Goal: Register for event/course

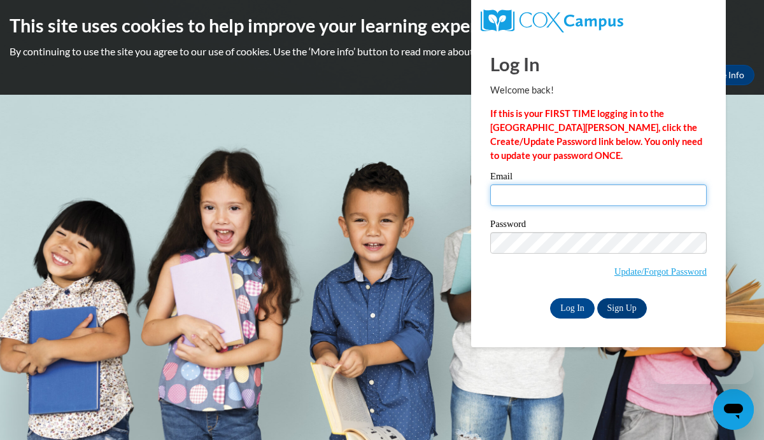
click at [575, 197] on input "Email" at bounding box center [598, 196] width 216 height 22
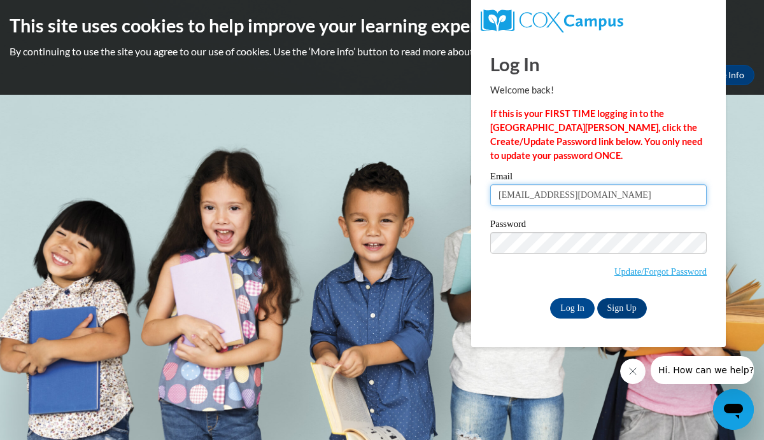
drag, startPoint x: 616, startPoint y: 199, endPoint x: 477, endPoint y: 178, distance: 139.7
click at [477, 178] on div "Log In Welcome back! If this is your FIRST TIME logging in to the NEW Cox Campu…" at bounding box center [599, 192] width 274 height 309
type input "aganderson@waukesha.k12.wi.us"
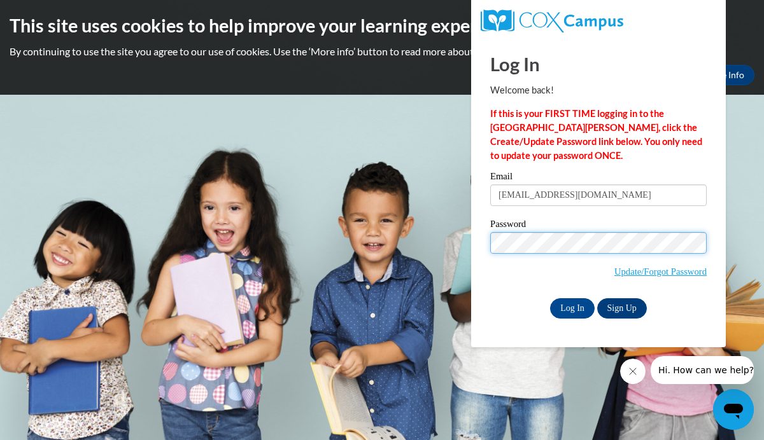
click at [550, 299] on input "Log In" at bounding box center [572, 309] width 45 height 20
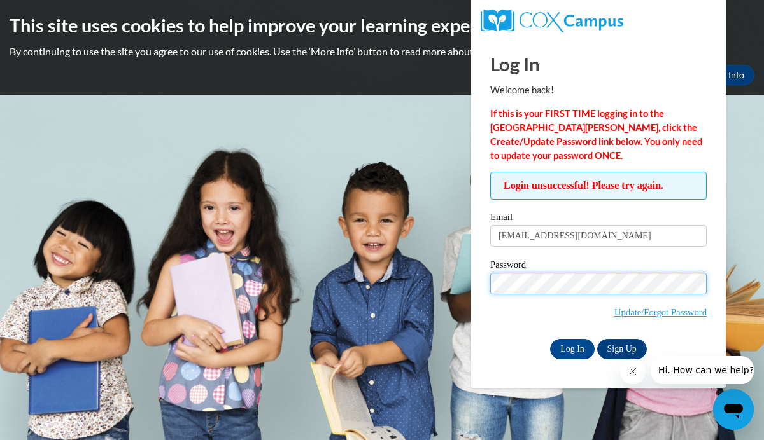
click at [550, 339] on input "Log In" at bounding box center [572, 349] width 45 height 20
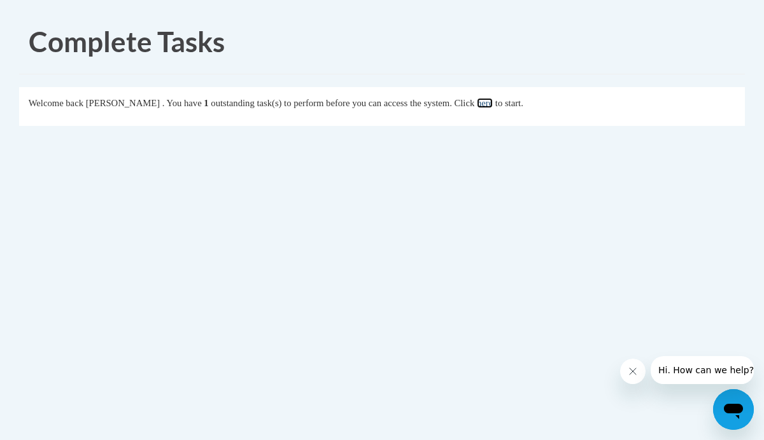
click at [493, 106] on link "here" at bounding box center [485, 103] width 16 height 10
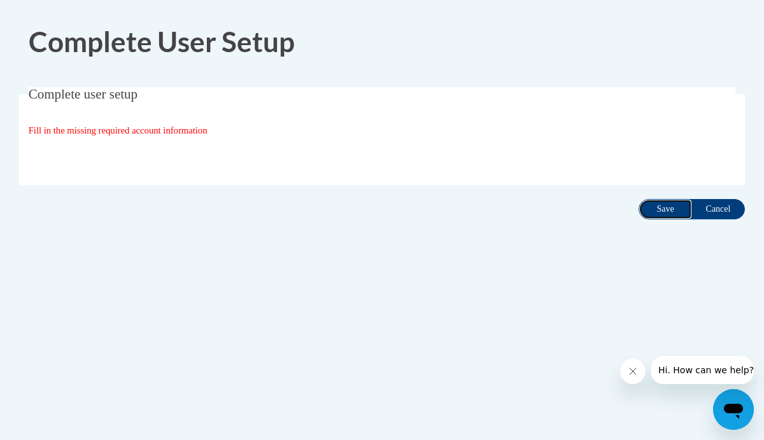
click at [656, 206] on input "Save" at bounding box center [664, 209] width 53 height 20
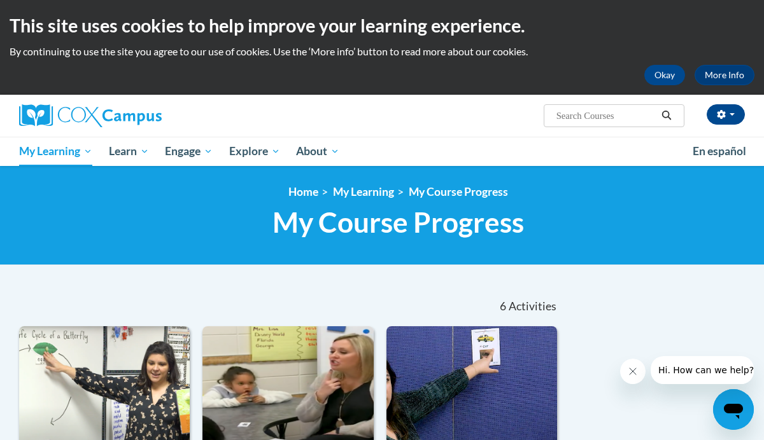
click at [572, 111] on input "Search..." at bounding box center [606, 115] width 102 height 15
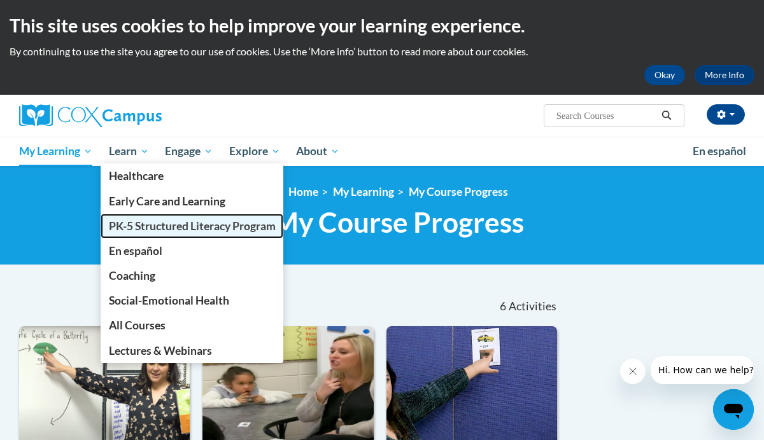
click at [137, 230] on span "PK-5 Structured Literacy Program" at bounding box center [192, 226] width 167 height 13
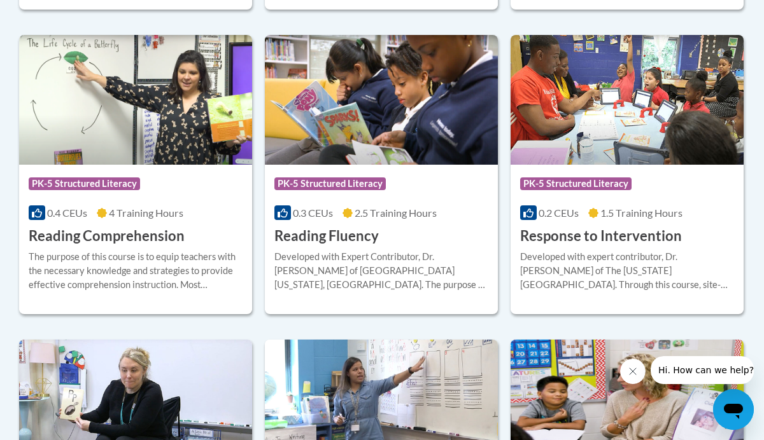
scroll to position [1216, 0]
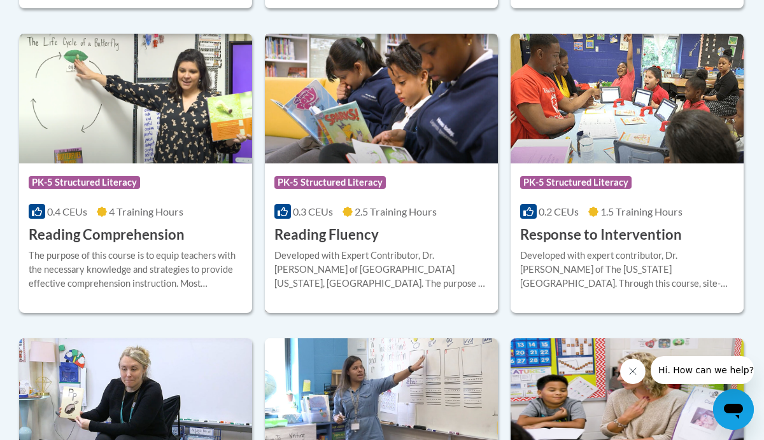
click at [350, 250] on div "Developed with Expert Contributor, Dr. [PERSON_NAME] of [GEOGRAPHIC_DATA][US_ST…" at bounding box center [381, 270] width 214 height 42
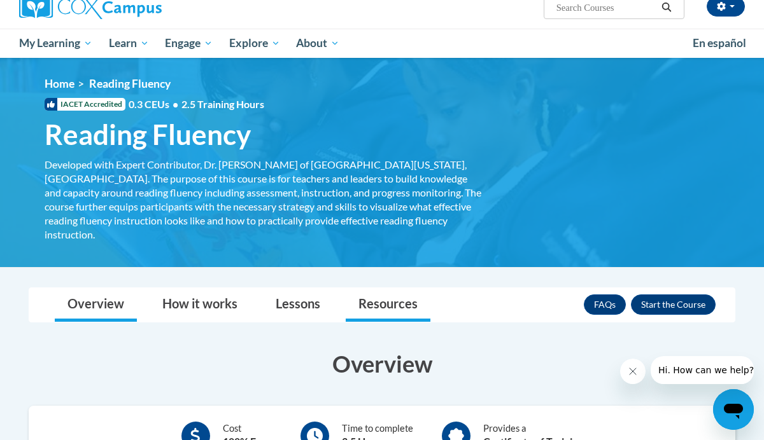
scroll to position [127, 0]
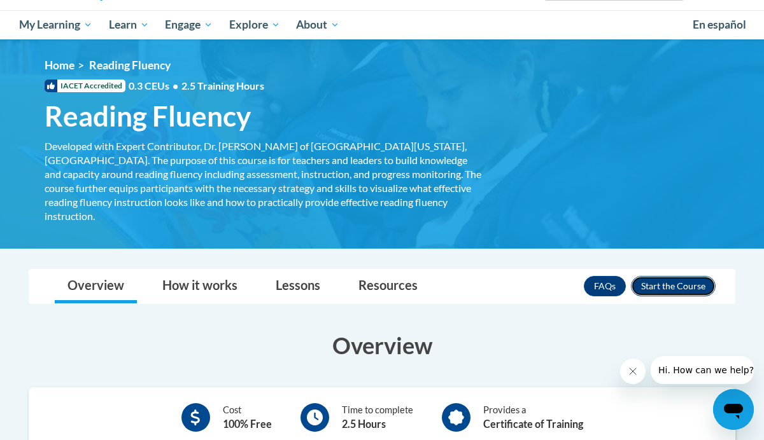
click at [665, 276] on button "Enroll" at bounding box center [673, 286] width 85 height 20
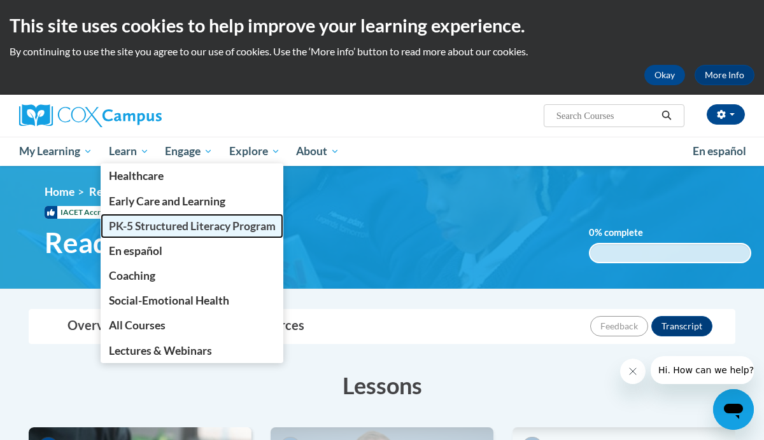
click at [140, 231] on span "PK-5 Structured Literacy Program" at bounding box center [192, 226] width 167 height 13
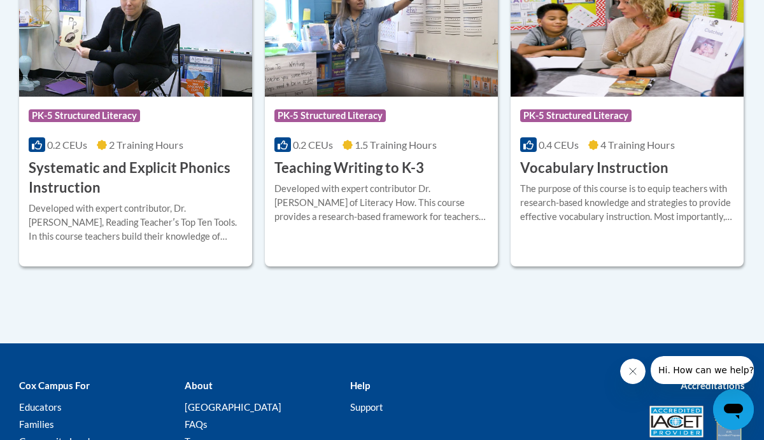
scroll to position [1588, 0]
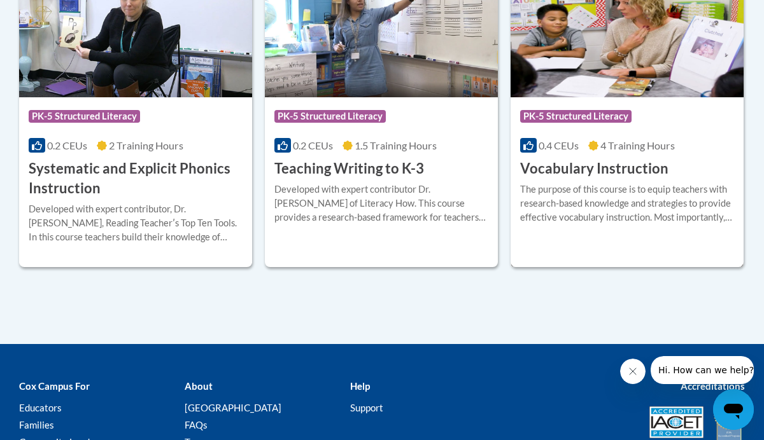
click at [573, 225] on div "The purpose of this course is to equip teachers with research-based knowledge a…" at bounding box center [627, 209] width 214 height 52
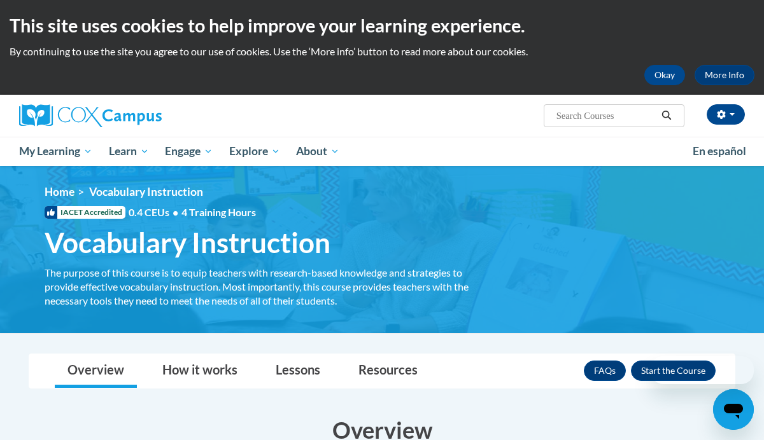
click at [664, 371] on div at bounding box center [687, 370] width 134 height 28
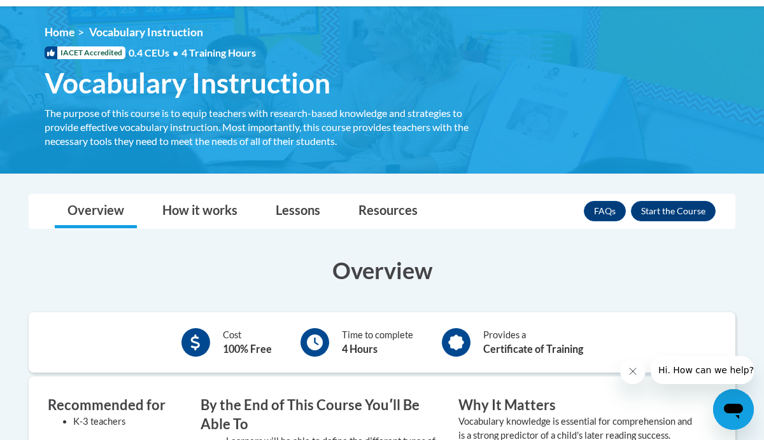
scroll to position [174, 0]
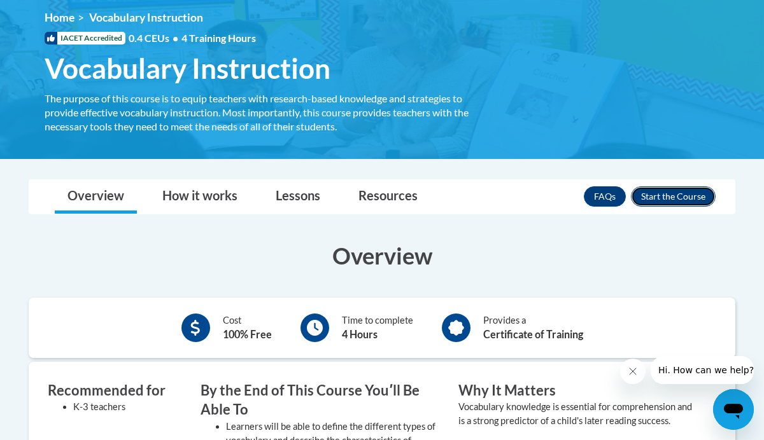
click at [677, 196] on button "Enroll" at bounding box center [673, 197] width 85 height 20
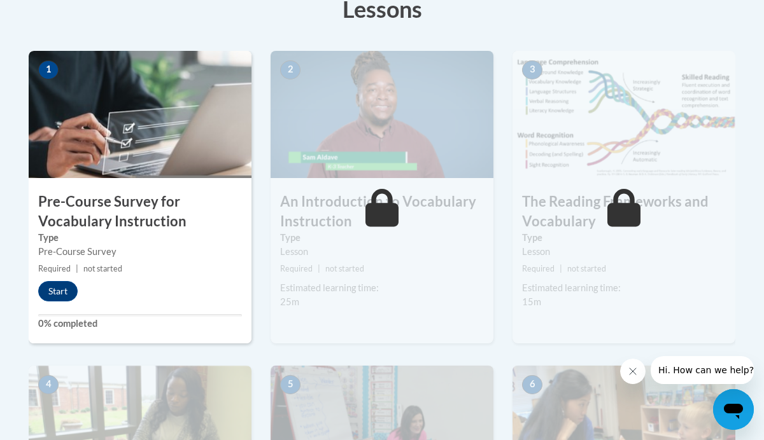
scroll to position [378, 0]
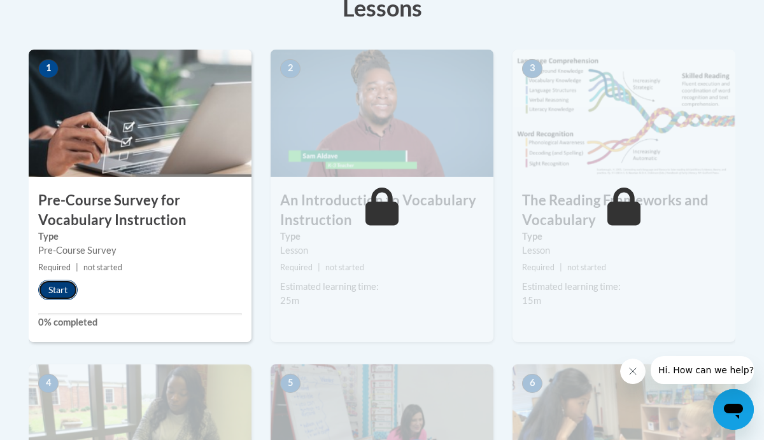
click at [61, 288] on button "Start" at bounding box center [57, 290] width 39 height 20
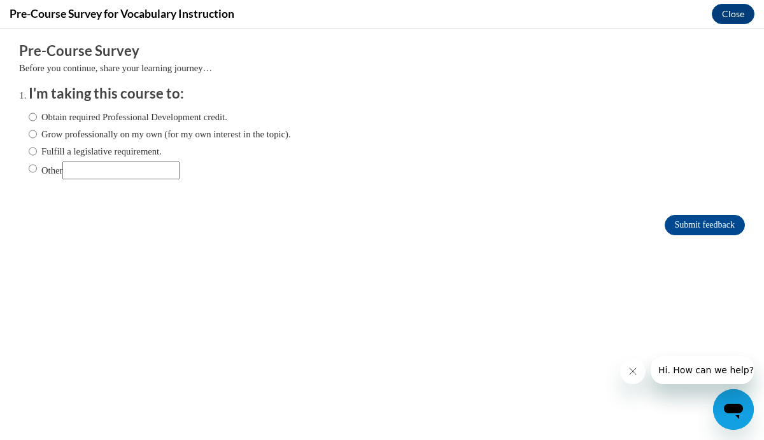
scroll to position [0, 0]
click at [33, 119] on input "Obtain required Professional Development credit." at bounding box center [33, 117] width 8 height 14
radio input "true"
click at [707, 215] on input "Submit feedback" at bounding box center [705, 225] width 80 height 20
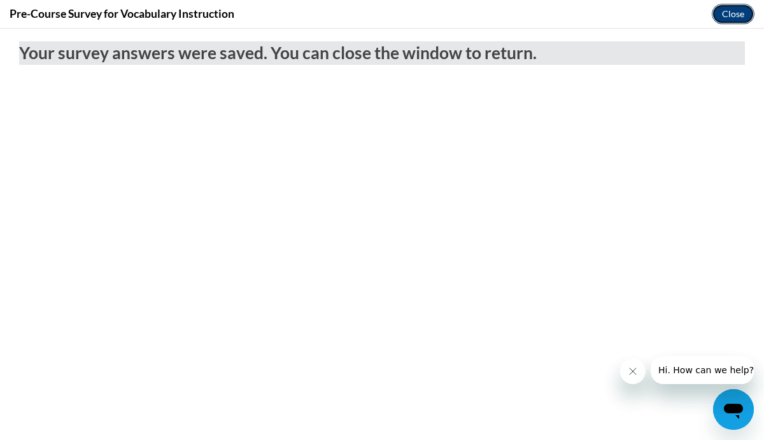
click at [738, 16] on button "Close" at bounding box center [733, 14] width 43 height 20
